Goal: Register for event/course: Sign up to attend an event or enroll in a course

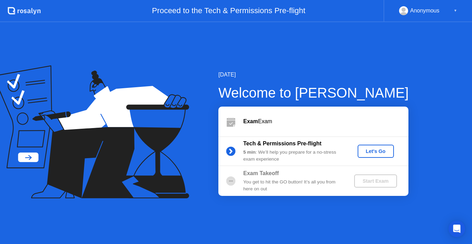
click at [372, 150] on div "Let's Go" at bounding box center [375, 151] width 31 height 6
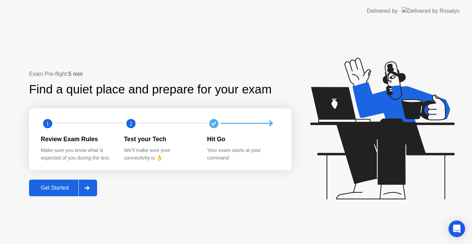
click at [52, 190] on div "Get Started" at bounding box center [54, 188] width 47 height 6
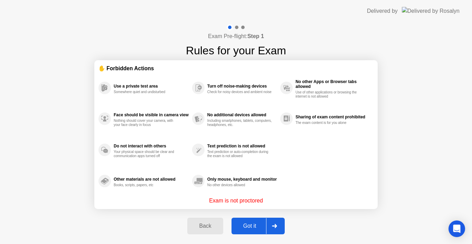
click at [244, 229] on div "Got it" at bounding box center [250, 226] width 32 height 6
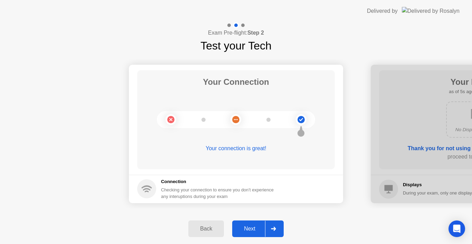
click at [248, 231] on div "Next" at bounding box center [249, 228] width 31 height 6
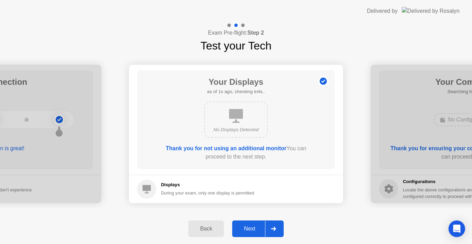
click at [248, 231] on div "Next" at bounding box center [249, 228] width 31 height 6
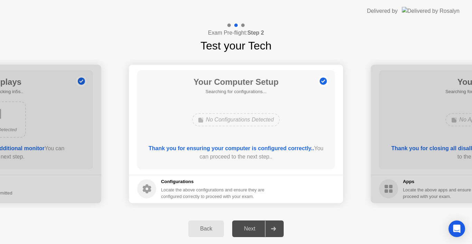
click at [257, 123] on div "No Configurations Detected" at bounding box center [236, 119] width 88 height 13
click at [253, 150] on b "Thank you for ensuring your computer is configured correctly.." at bounding box center [232, 148] width 166 height 6
click at [249, 227] on div "Next" at bounding box center [249, 228] width 31 height 6
click at [287, 233] on div "Back Next" at bounding box center [236, 228] width 472 height 30
click at [276, 231] on div at bounding box center [273, 228] width 17 height 16
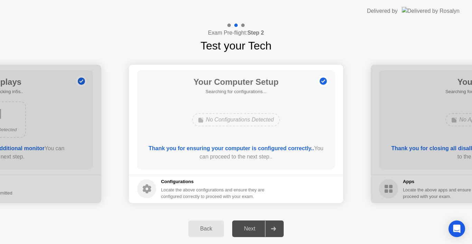
click at [252, 225] on div "Next" at bounding box center [249, 228] width 31 height 6
click at [235, 173] on main "Your Computer Setup Searching for configurations... No Configurations Detected …" at bounding box center [236, 120] width 214 height 110
drag, startPoint x: 235, startPoint y: 173, endPoint x: 234, endPoint y: 153, distance: 19.7
click at [234, 153] on main "Your Computer Setup Searching for configurations... No Configurations Detected …" at bounding box center [236, 120] width 214 height 110
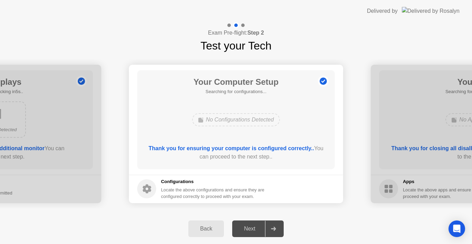
click at [234, 153] on div "Thank you for ensuring your computer is configured correctly.. You can proceed …" at bounding box center [236, 152] width 178 height 17
click at [256, 231] on div "Next" at bounding box center [249, 228] width 31 height 6
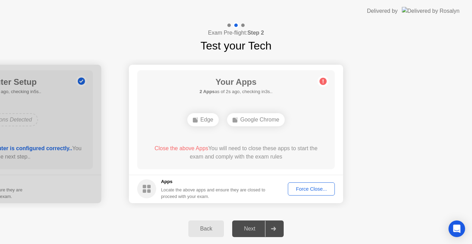
click at [311, 190] on div "Force Close..." at bounding box center [311, 189] width 42 height 6
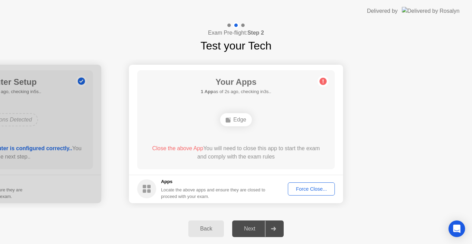
click at [308, 188] on div "Force Close..." at bounding box center [311, 189] width 42 height 6
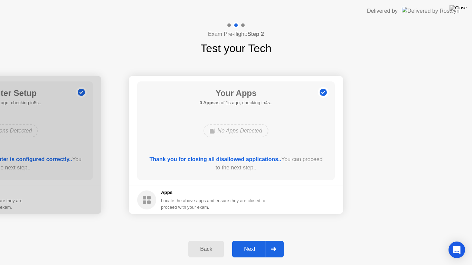
click at [252, 243] on div "Next" at bounding box center [249, 249] width 31 height 6
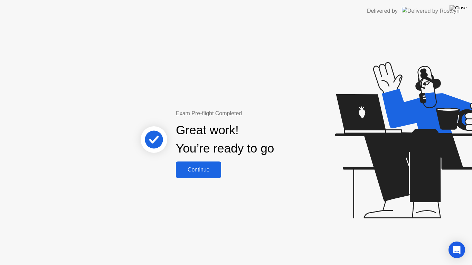
click at [193, 169] on div "Continue" at bounding box center [198, 170] width 41 height 6
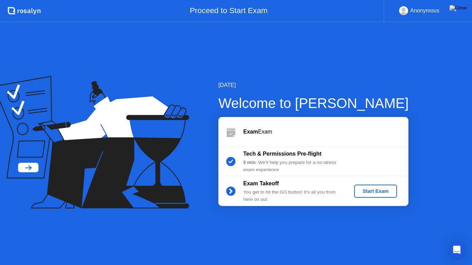
click at [384, 189] on div "Start Exam" at bounding box center [375, 192] width 37 height 6
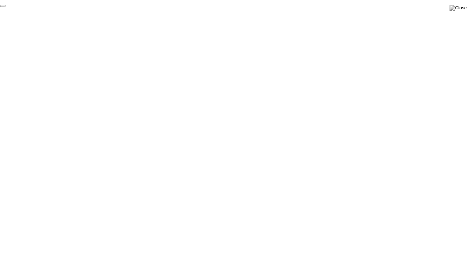
click div "End Proctoring Session"
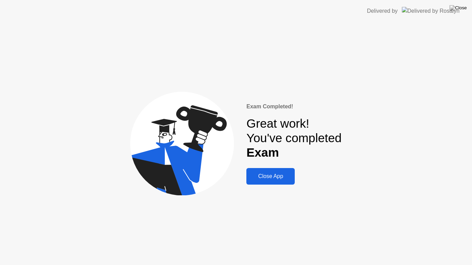
click at [283, 175] on div "Close App" at bounding box center [270, 176] width 44 height 6
